Goal: Use online tool/utility

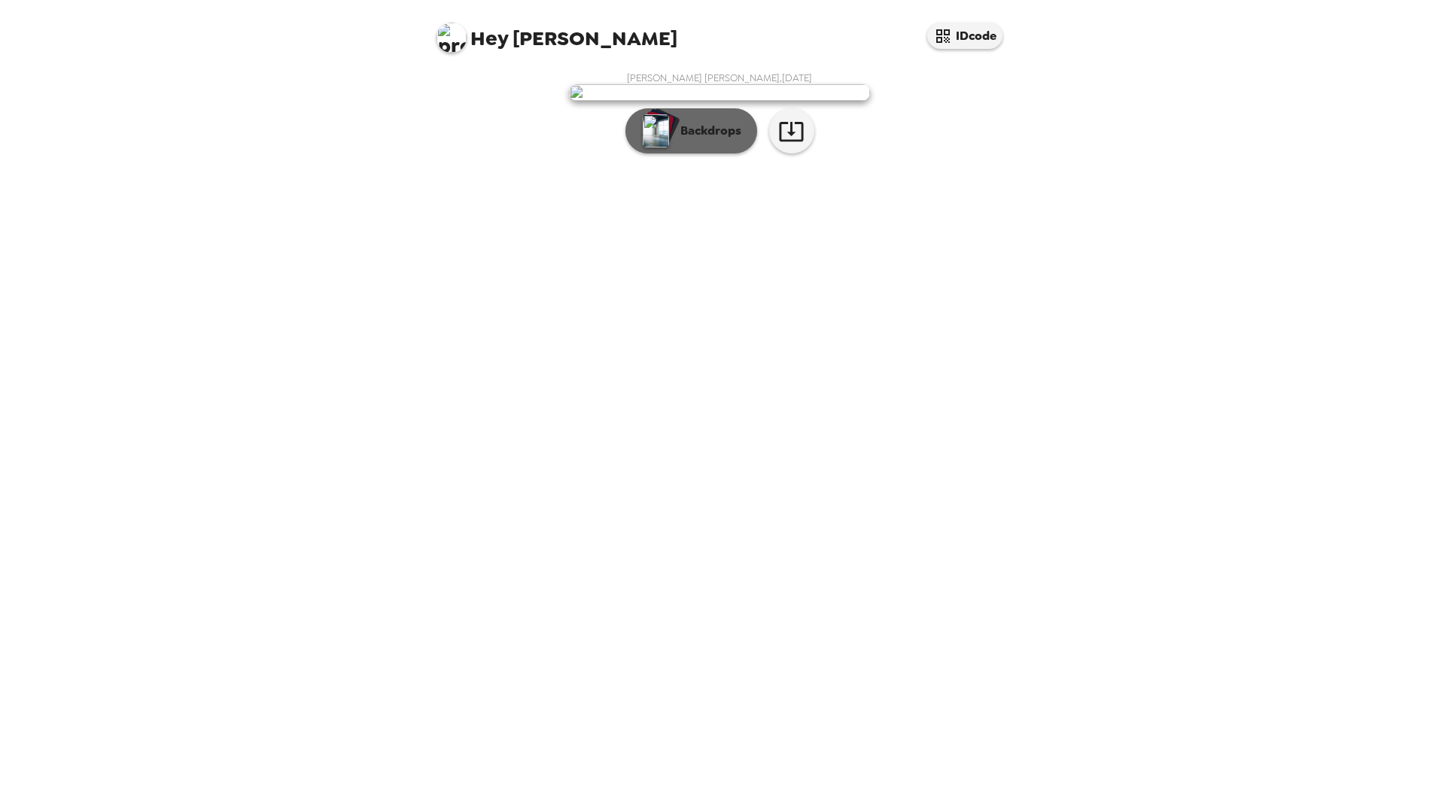
click at [729, 140] on p "Backdrops" at bounding box center [707, 131] width 68 height 18
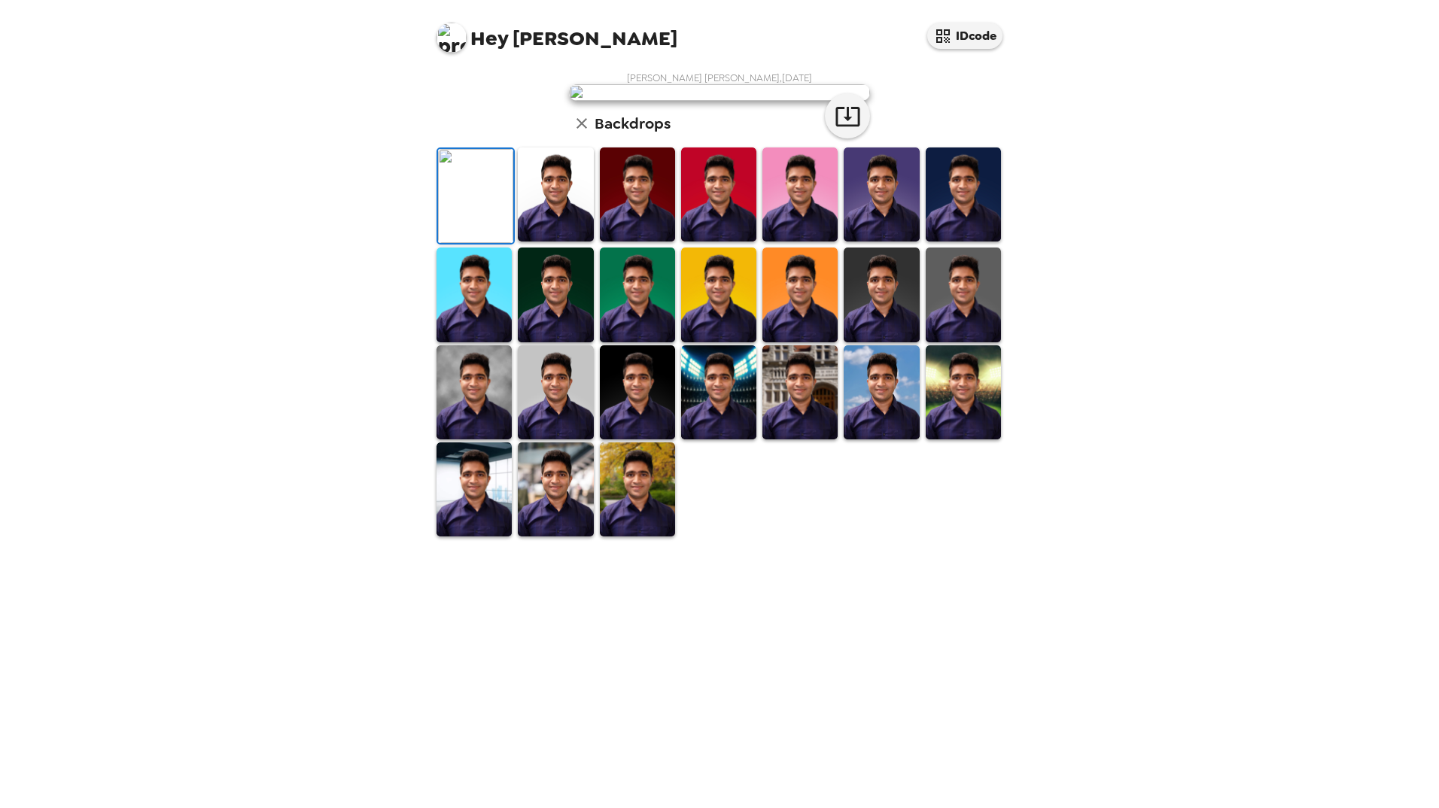
scroll to position [105, 0]
click at [793, 440] on img at bounding box center [799, 392] width 75 height 94
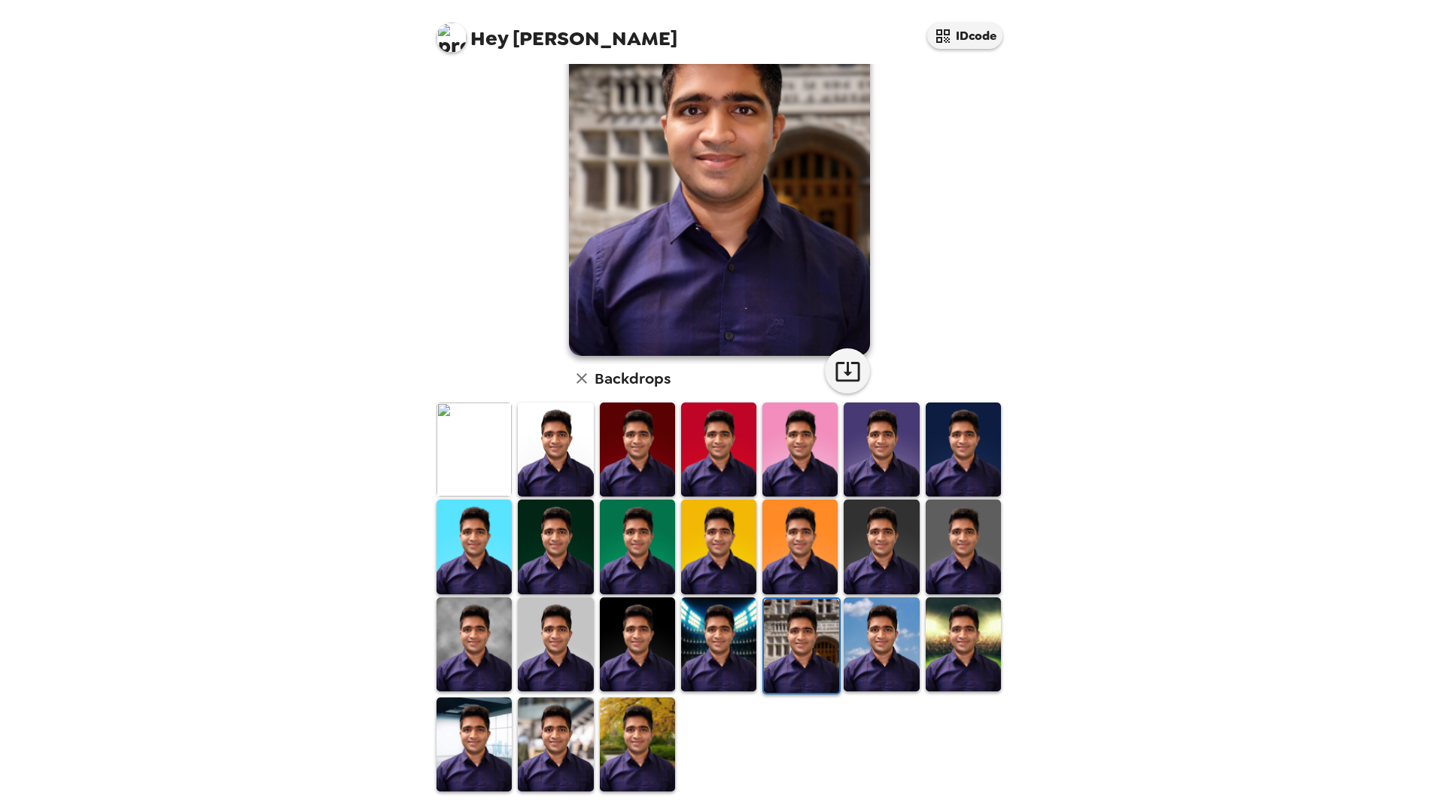
scroll to position [0, 0]
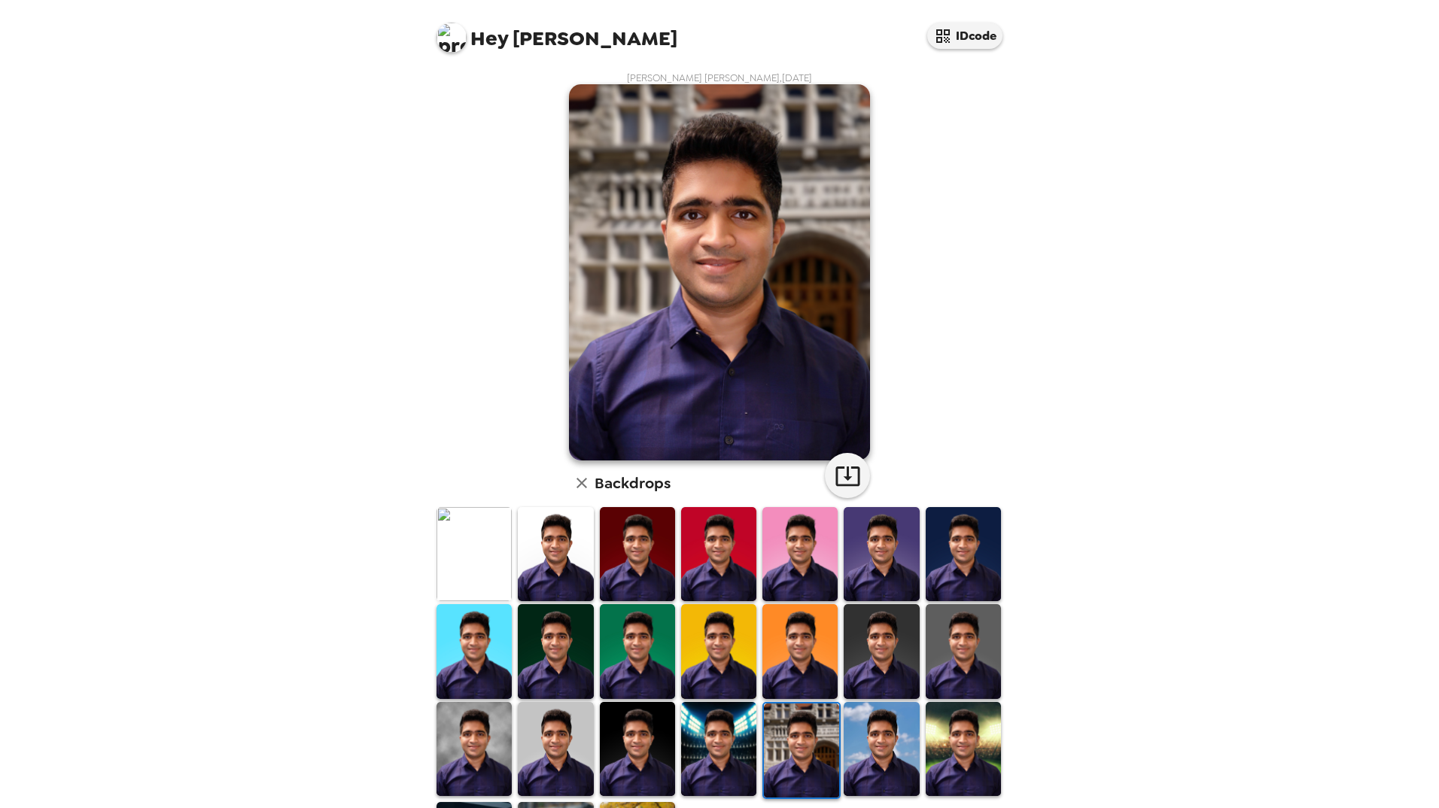
click at [452, 557] on img at bounding box center [474, 554] width 75 height 94
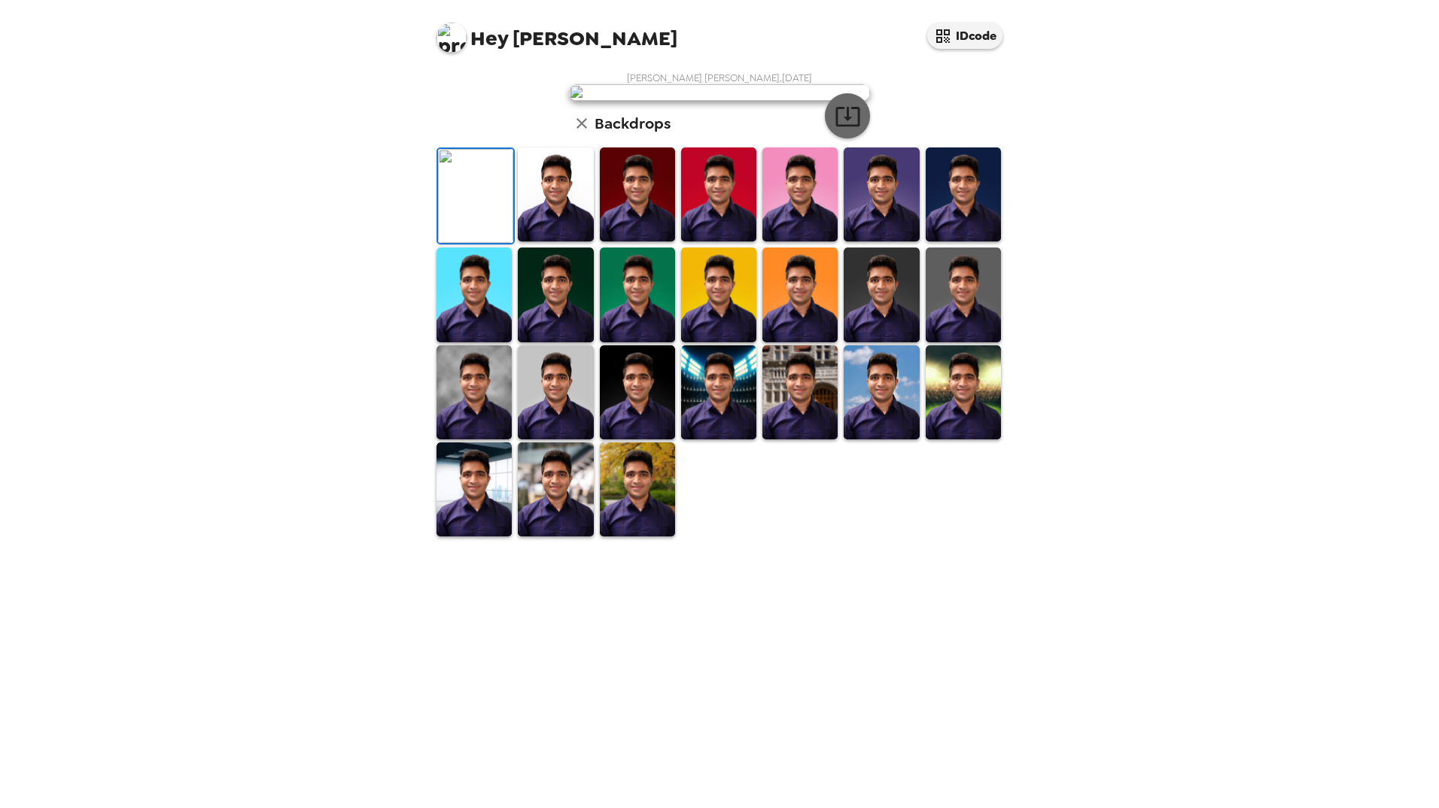
click at [840, 129] on icon "button" at bounding box center [848, 116] width 26 height 26
